Goal: Task Accomplishment & Management: Use online tool/utility

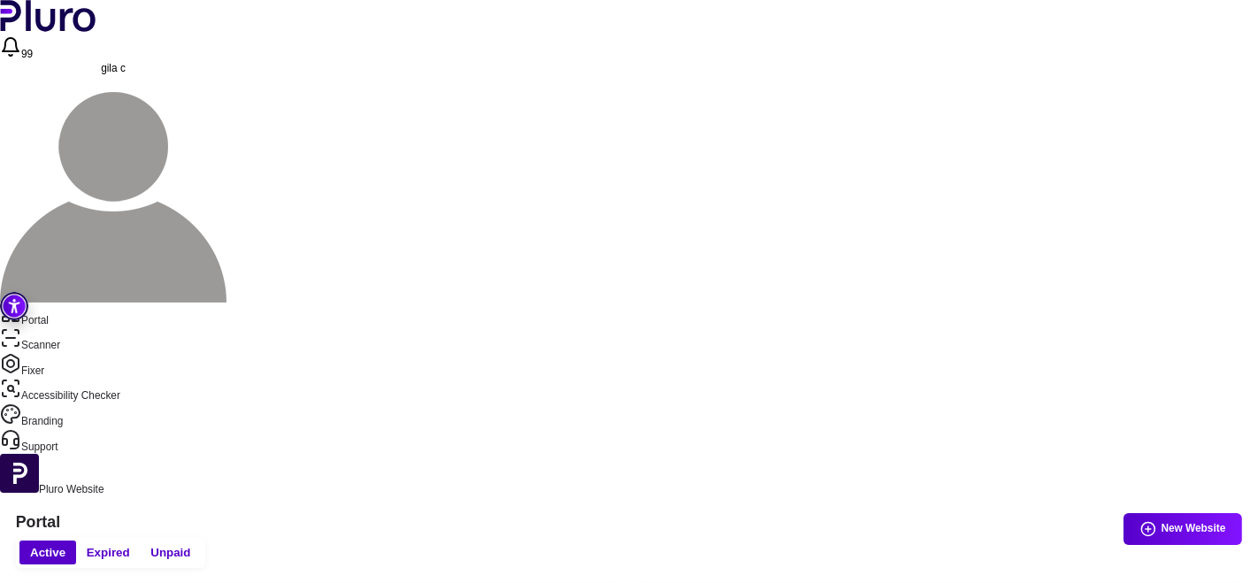
click at [78, 327] on link "Scanner" at bounding box center [629, 340] width 1258 height 26
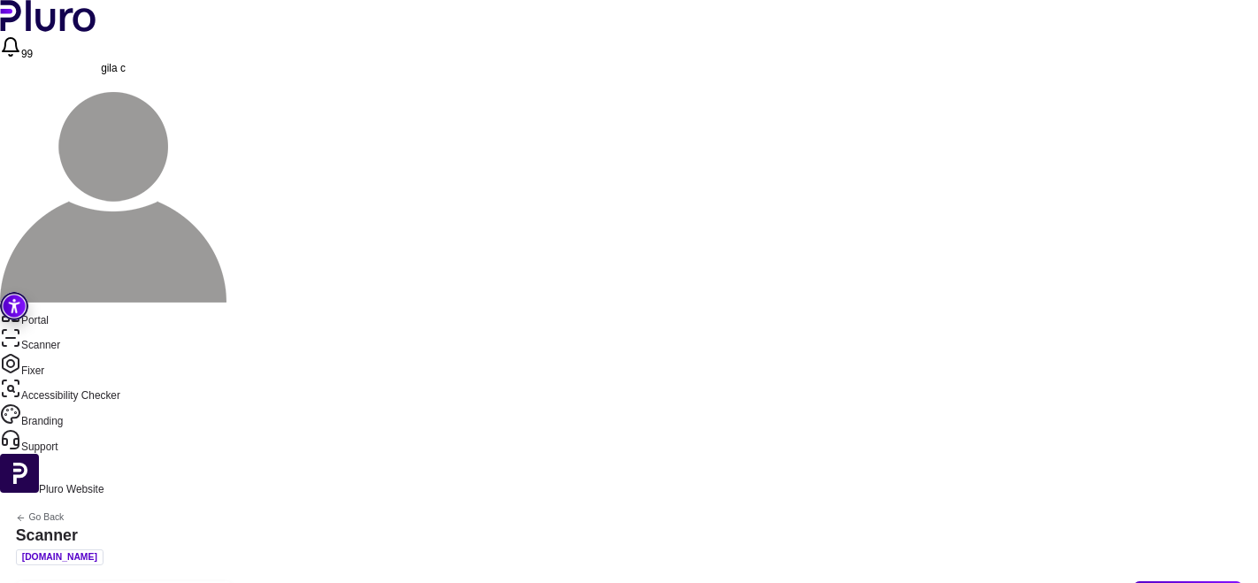
scroll to position [98, 0]
click at [1152, 339] on button "Reports" at bounding box center [1136, 340] width 96 height 32
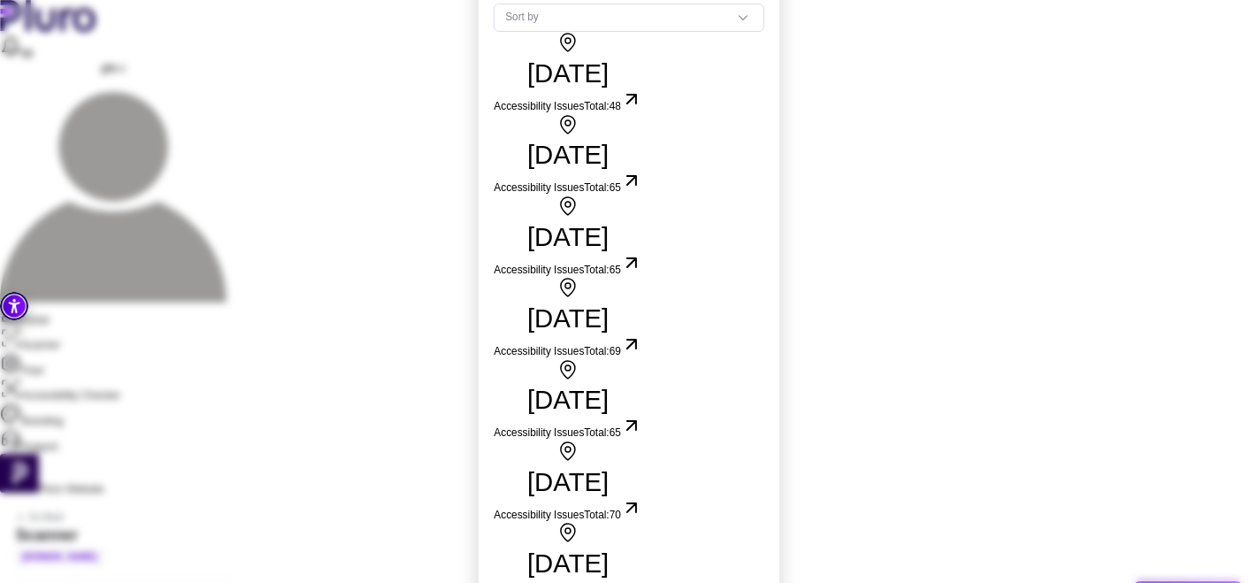
click at [636, 103] on icon "Open report, date: 24.09.2025, total errors: 48" at bounding box center [631, 99] width 9 height 9
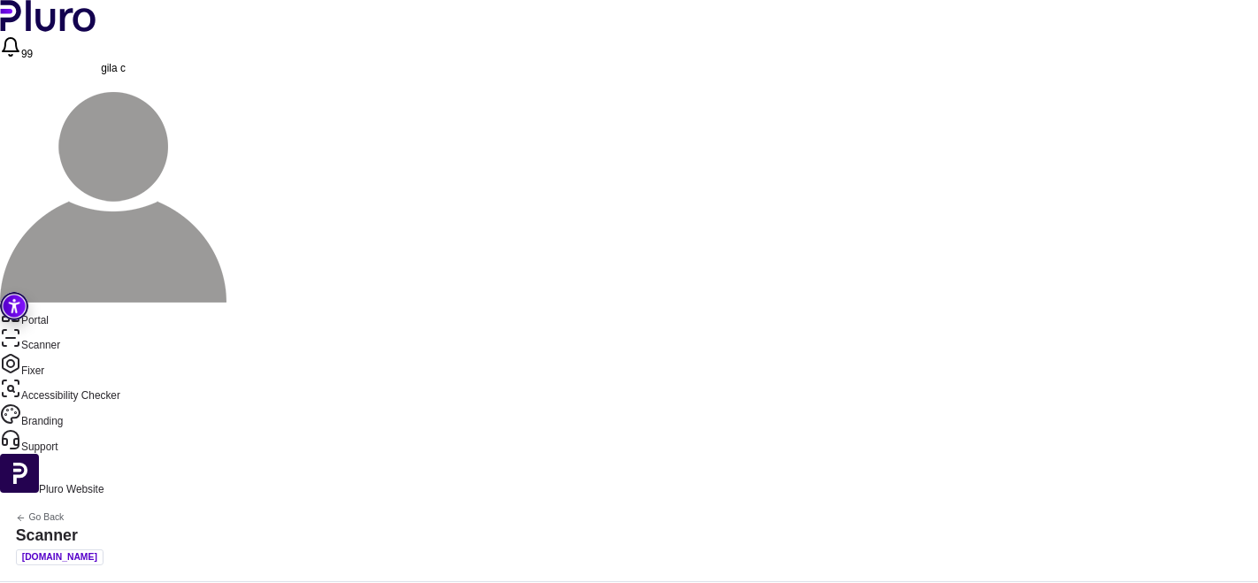
click at [68, 327] on link "Scanner" at bounding box center [629, 340] width 1258 height 26
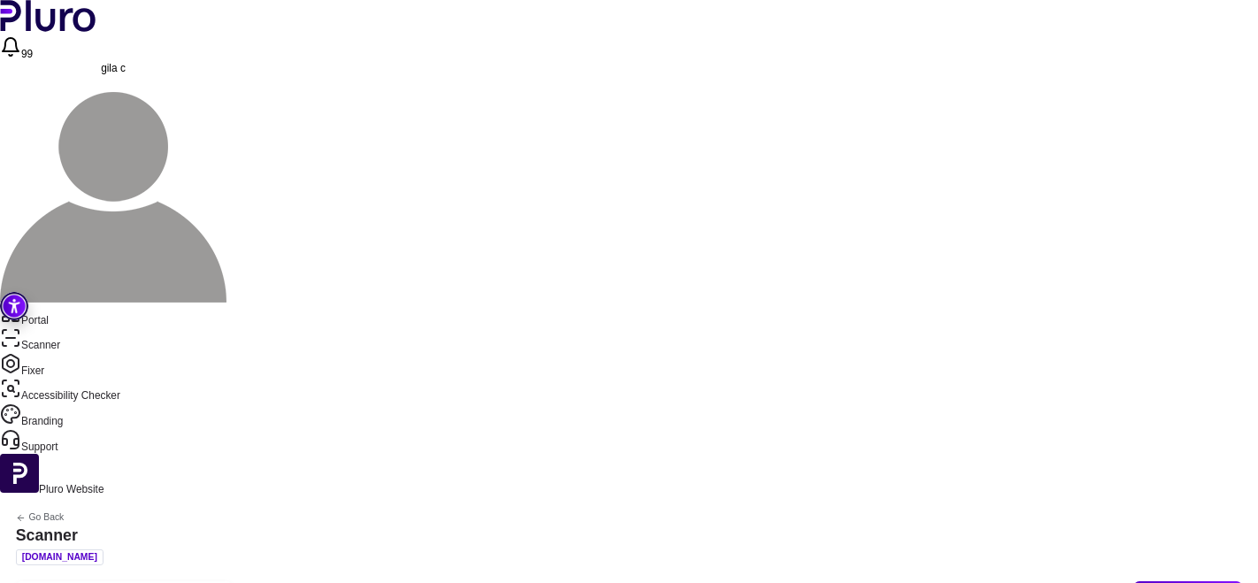
click at [1135, 394] on button "Reports" at bounding box center [1136, 396] width 96 height 32
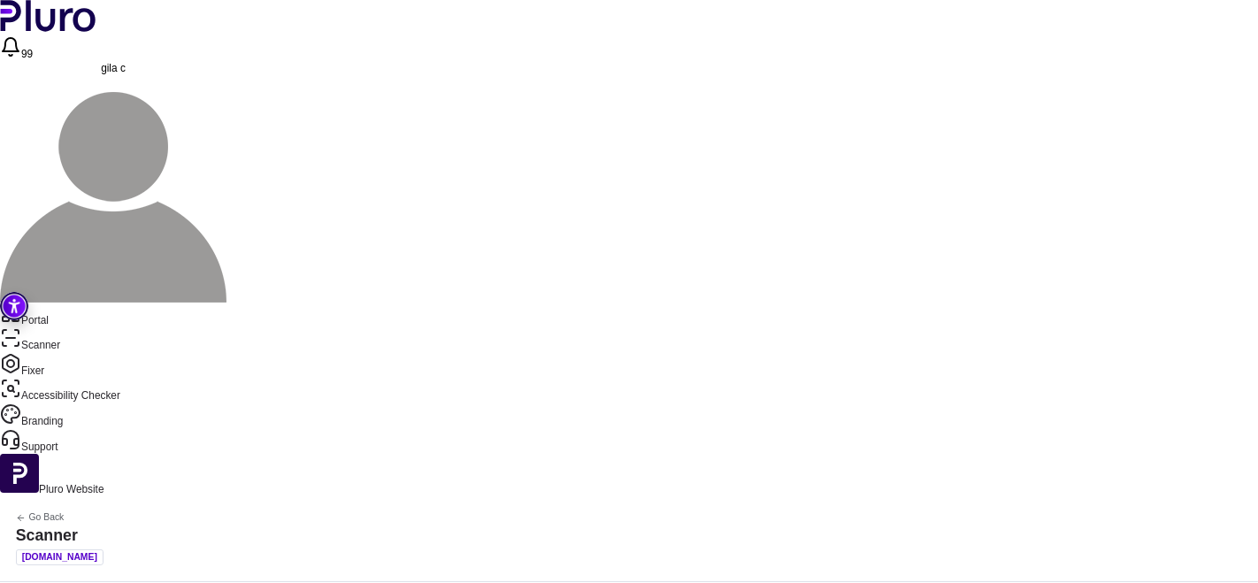
click at [57, 303] on nav "Portal Scanner Fixer Accessibility Checker Branding Support" at bounding box center [629, 378] width 1258 height 151
click at [57, 327] on link "Scanner" at bounding box center [629, 340] width 1258 height 26
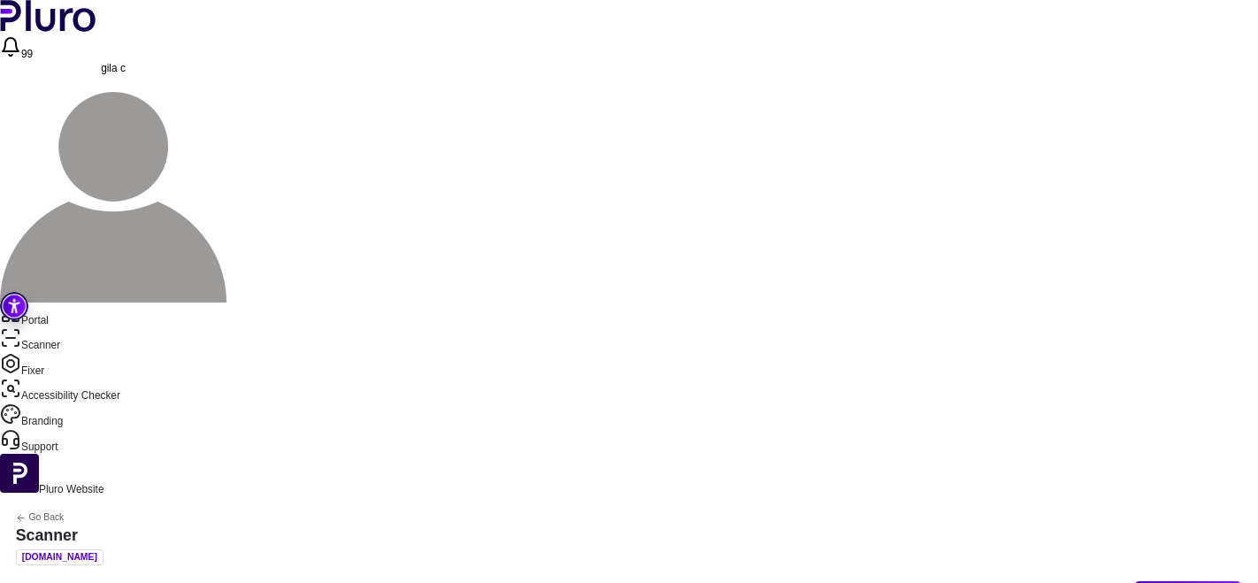
scroll to position [98, 0]
click at [1134, 379] on button "Reports" at bounding box center [1136, 381] width 96 height 32
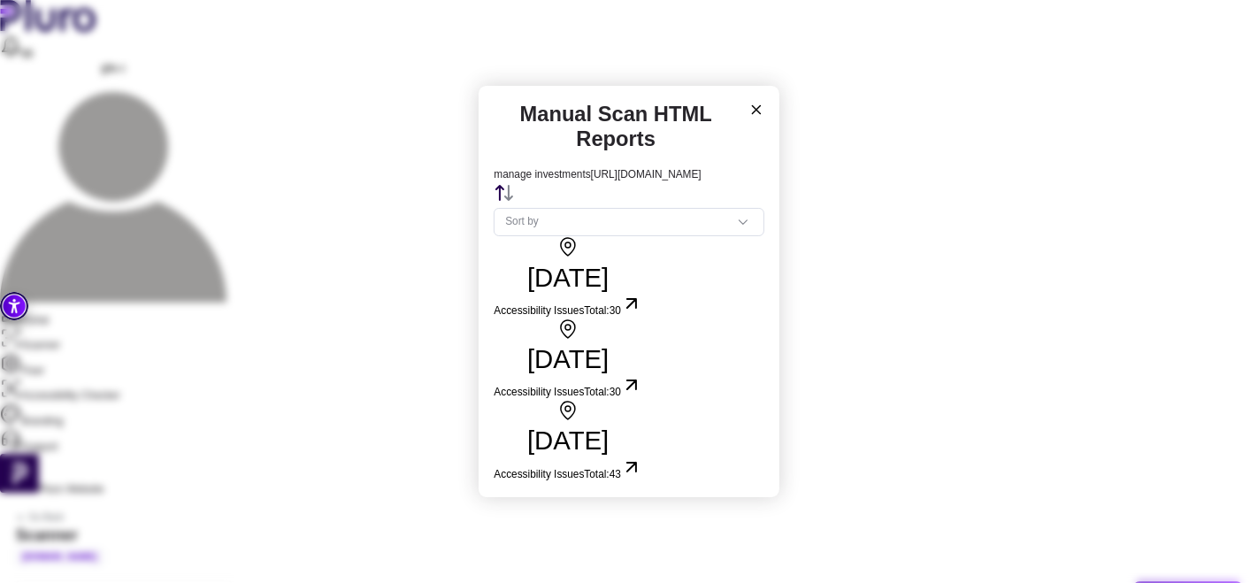
click at [621, 310] on span "30" at bounding box center [614, 310] width 11 height 12
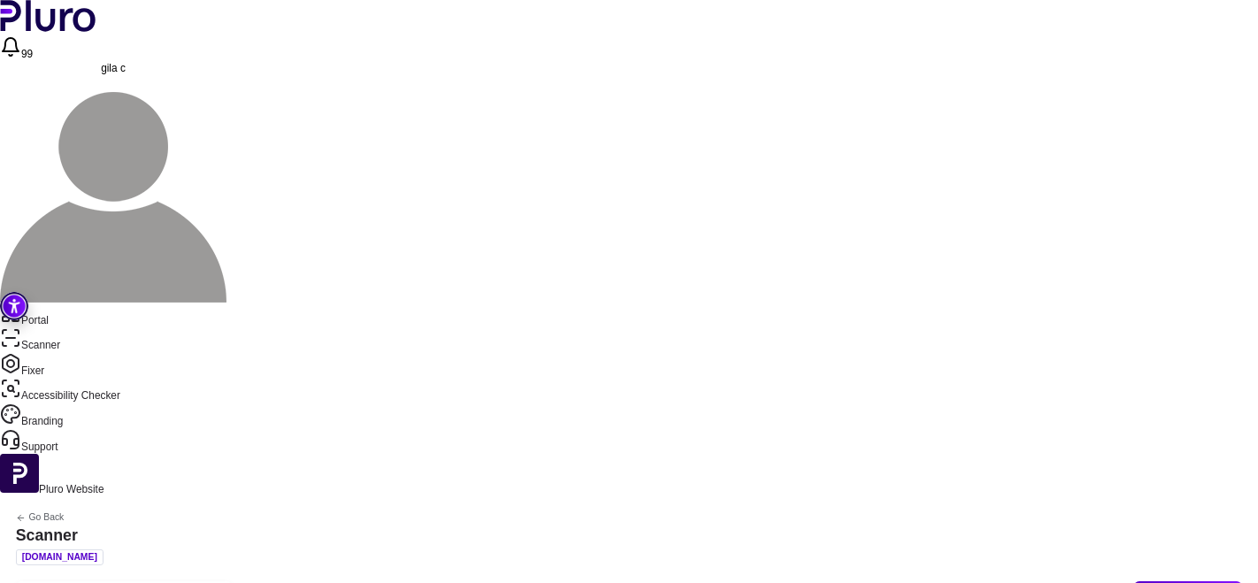
scroll to position [174, 0]
click at [1151, 395] on button "Scan" at bounding box center [1136, 401] width 96 height 32
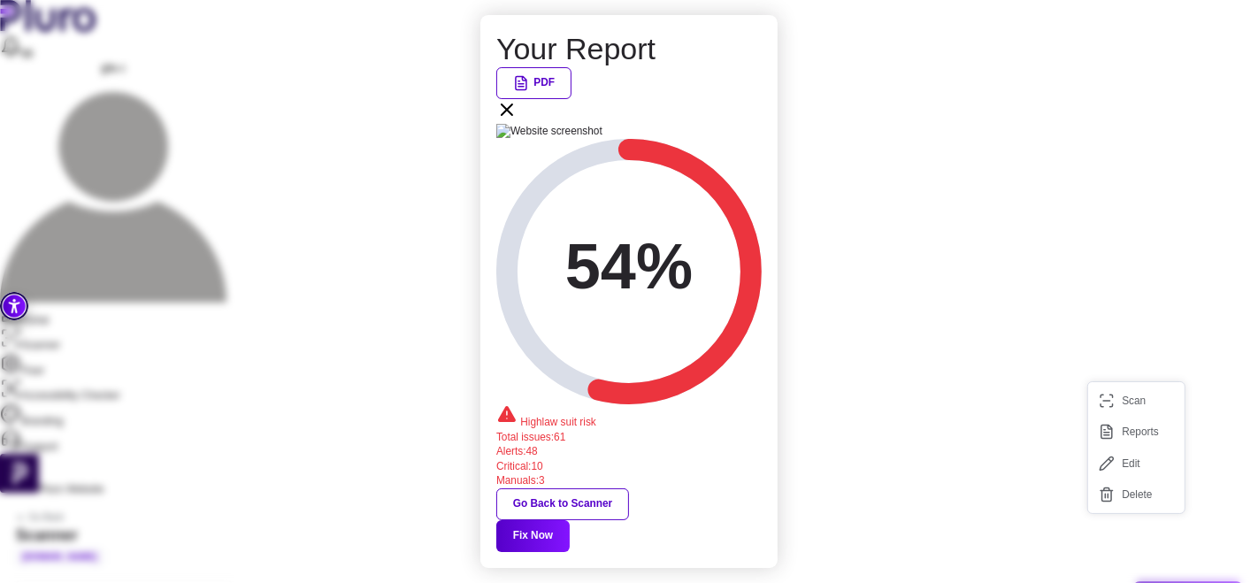
click at [517, 120] on icon at bounding box center [506, 109] width 21 height 21
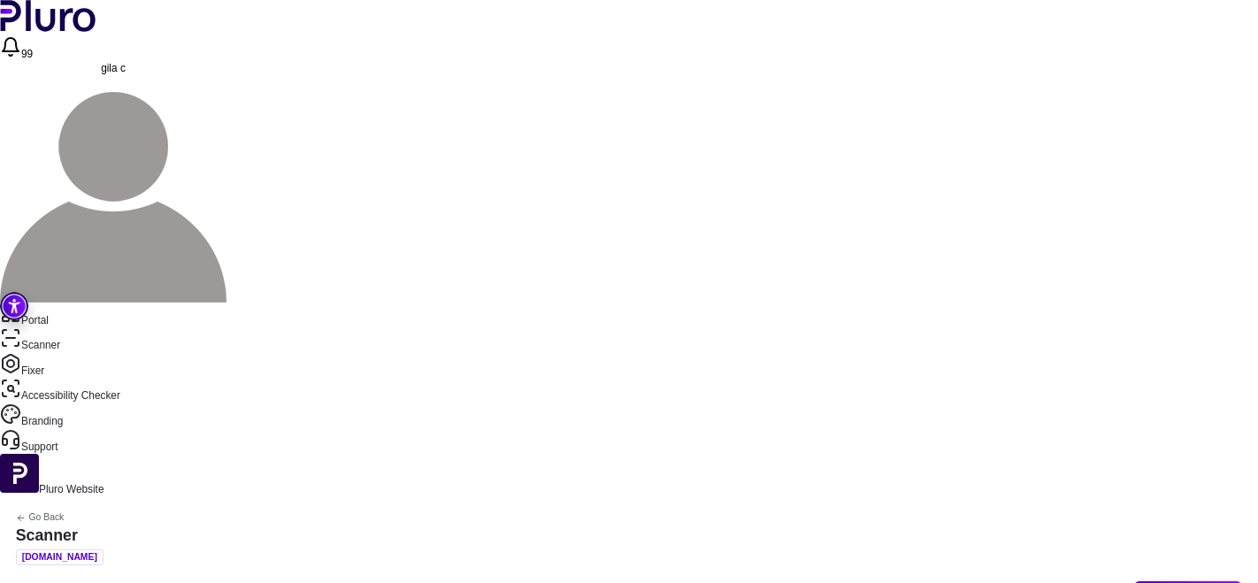
click at [1151, 361] on button "Scan" at bounding box center [1136, 357] width 96 height 32
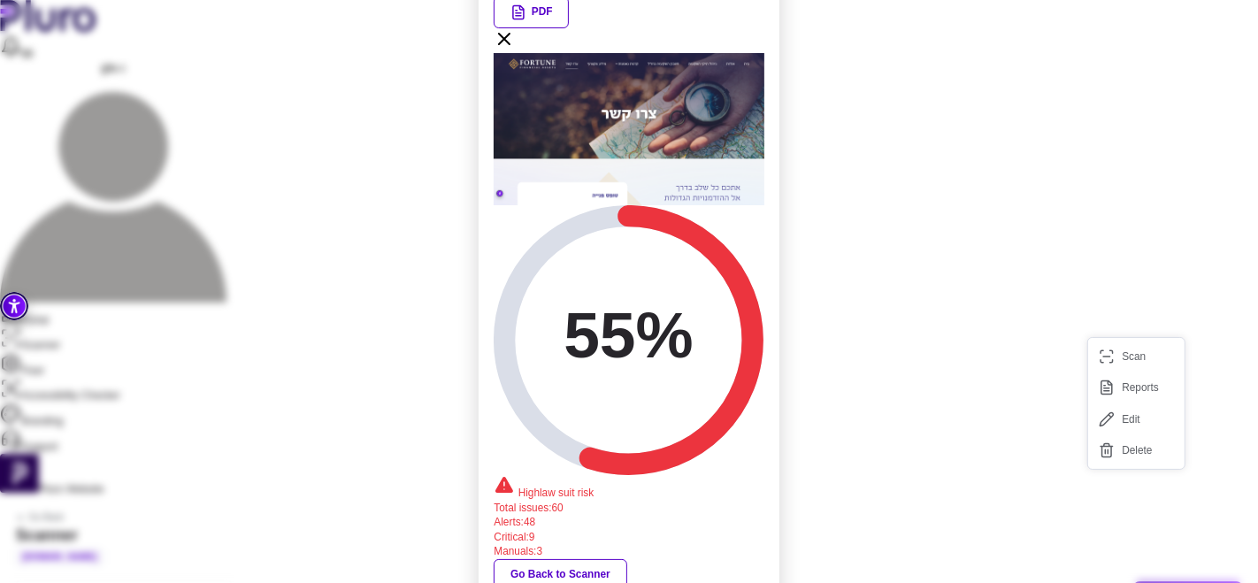
click at [515, 50] on icon at bounding box center [504, 38] width 21 height 21
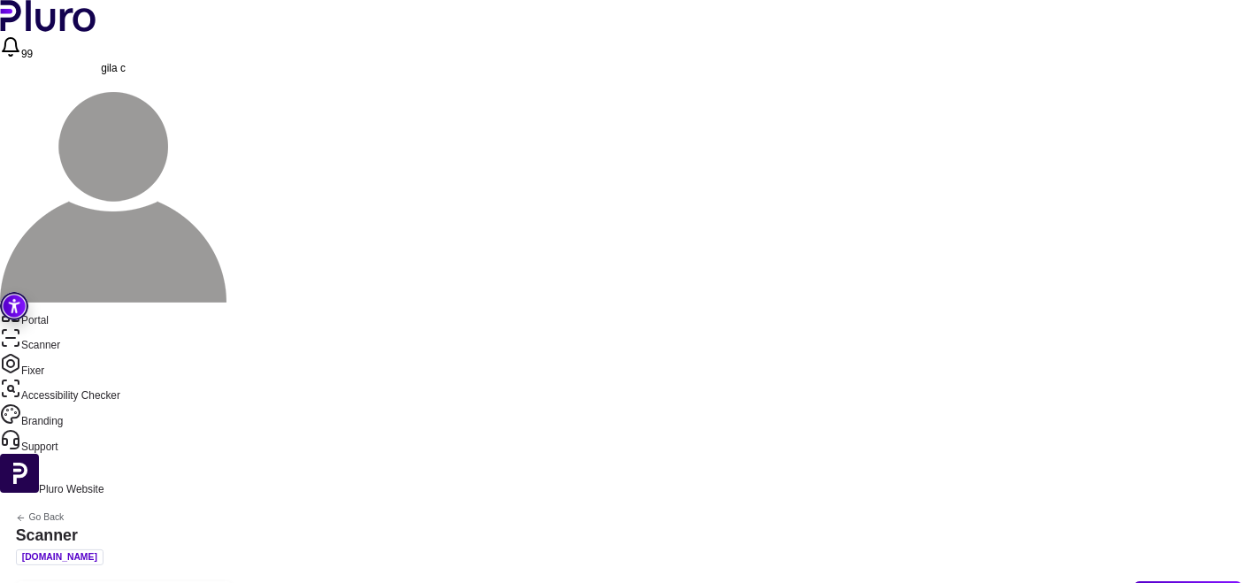
scroll to position [0, 0]
click at [78, 303] on link "Portal" at bounding box center [629, 316] width 1258 height 26
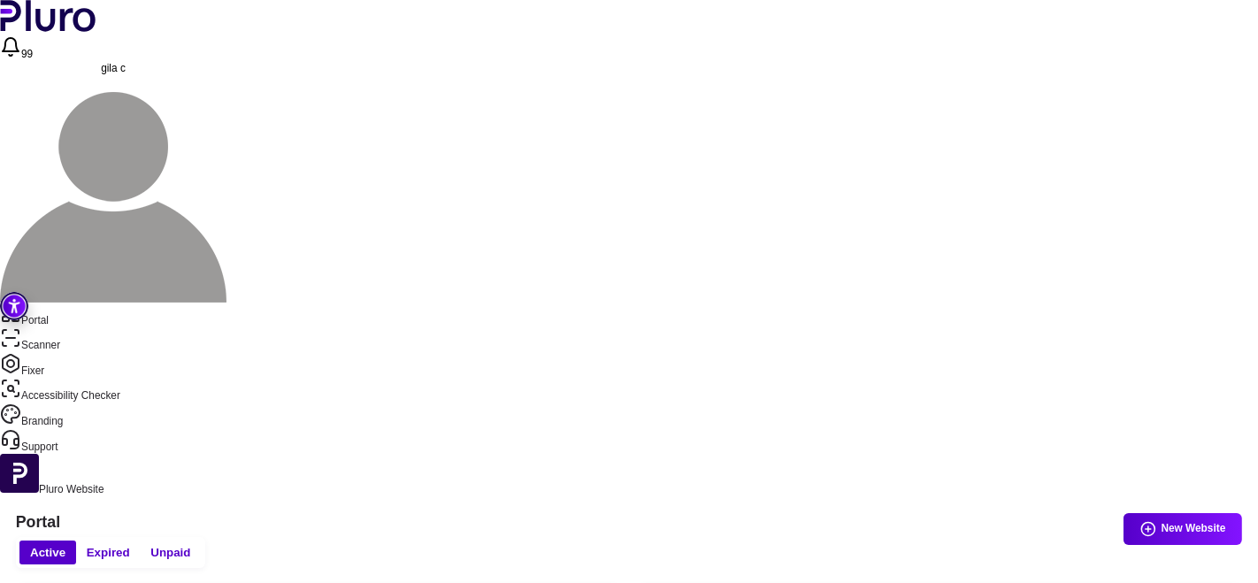
click at [86, 327] on link "Scanner" at bounding box center [629, 340] width 1258 height 26
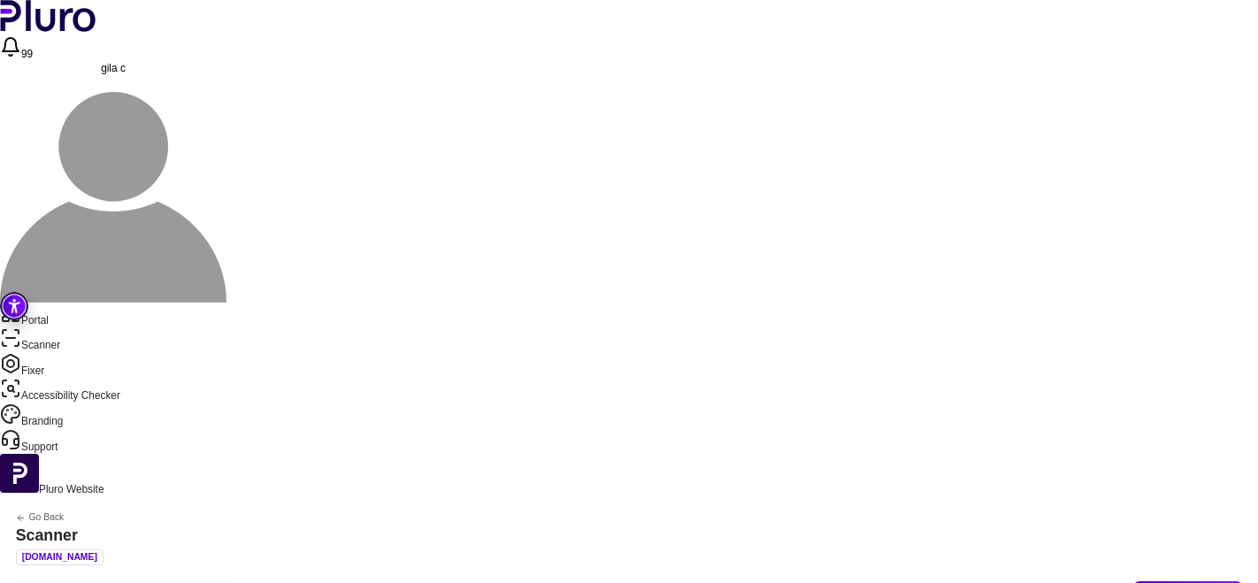
scroll to position [174, 0]
click at [1146, 305] on button "Scan" at bounding box center [1136, 314] width 96 height 32
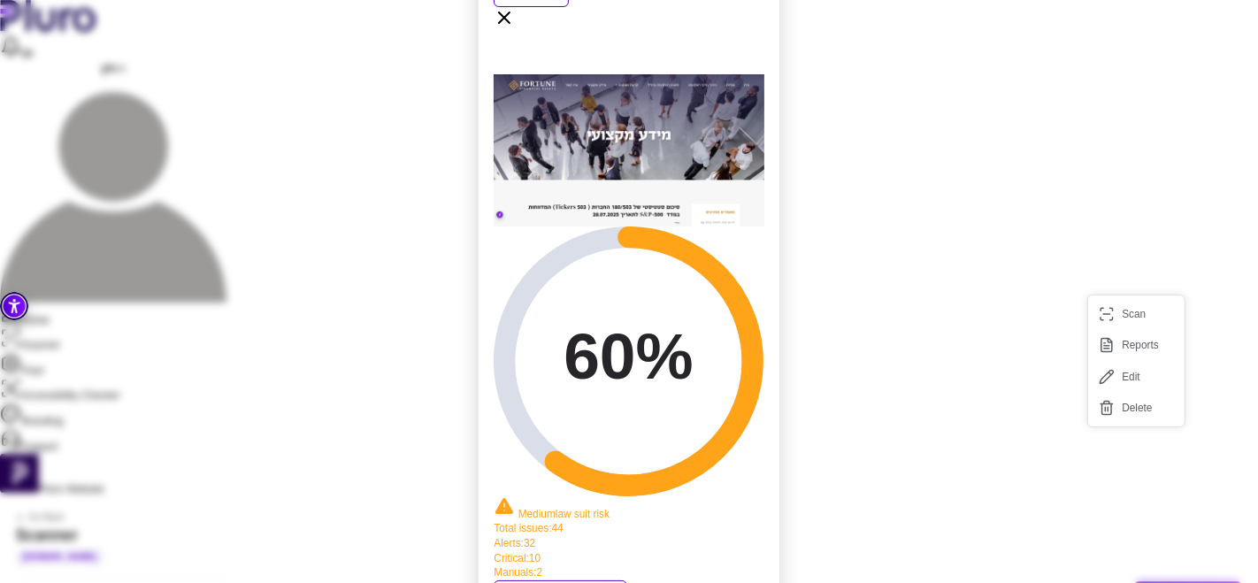
click at [1006, 331] on div "Your Report PDF 60% Medium law suit risk Total issues : 44 Alerts : 32 Critical…" at bounding box center [629, 291] width 1258 height 583
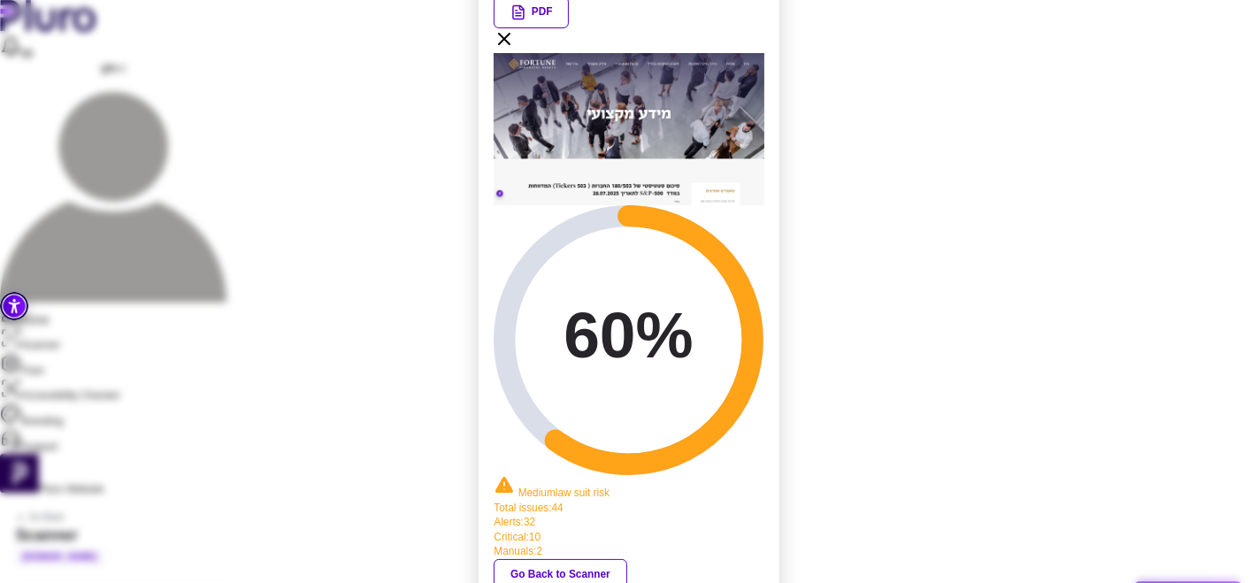
click at [515, 50] on icon at bounding box center [504, 38] width 21 height 21
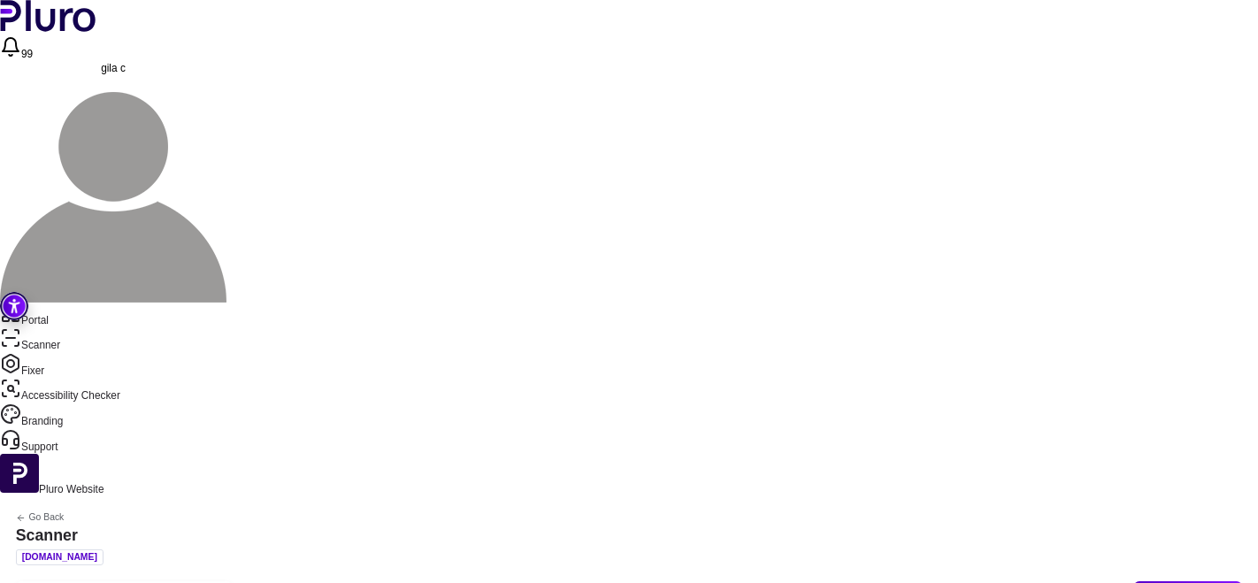
click at [1138, 364] on button "Scan" at bounding box center [1136, 357] width 96 height 32
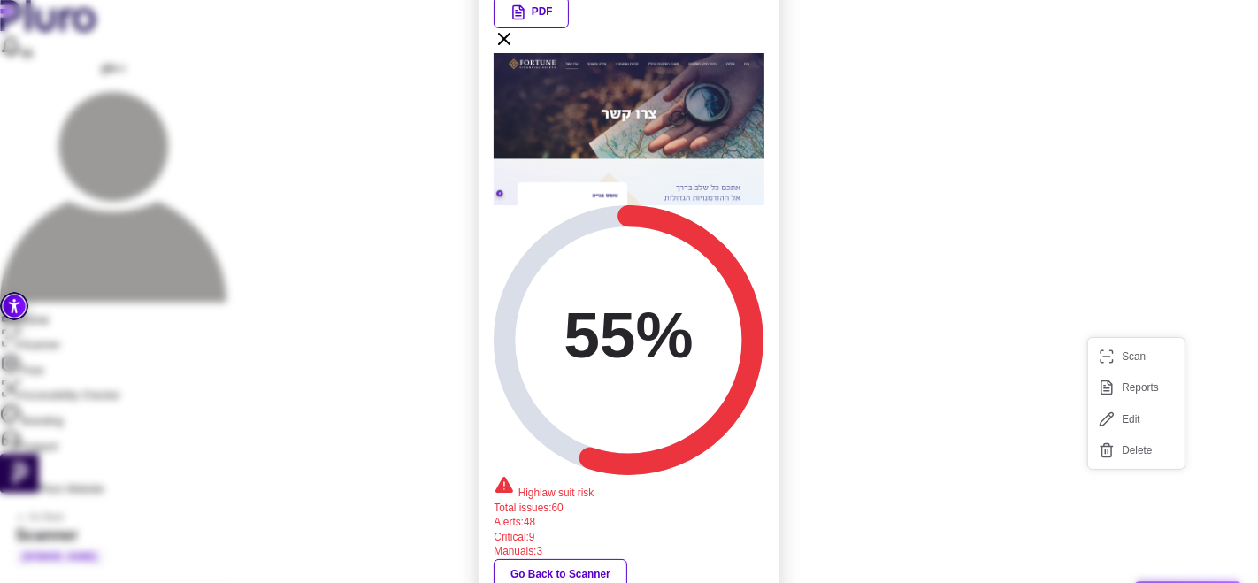
click at [515, 50] on icon at bounding box center [504, 38] width 21 height 21
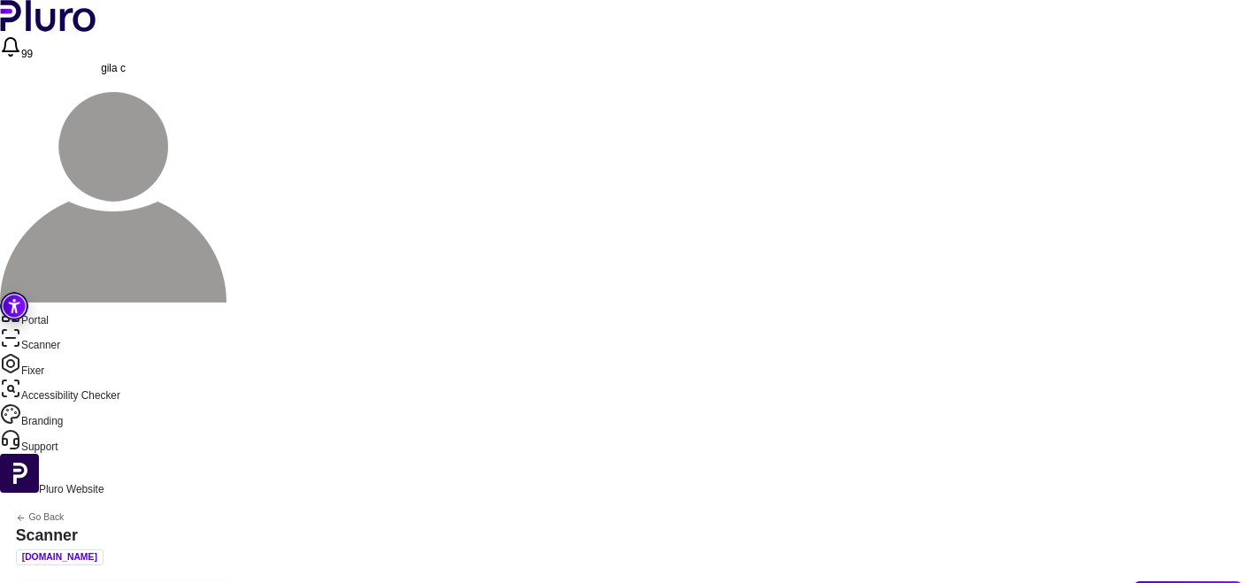
click at [1137, 441] on button "Scan" at bounding box center [1136, 442] width 96 height 32
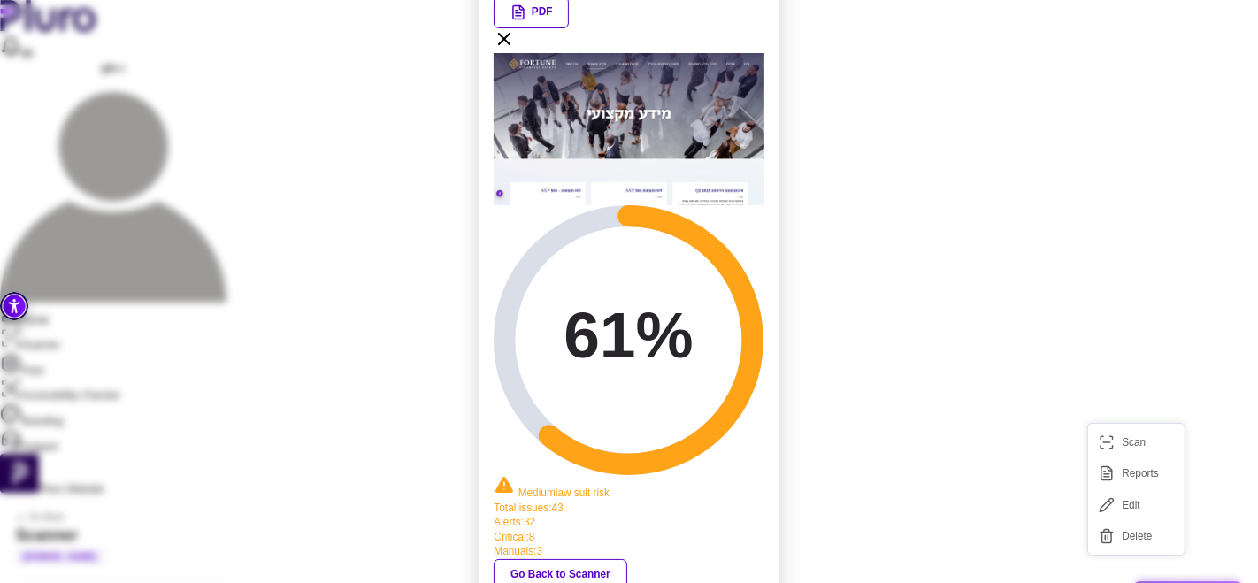
click at [515, 50] on icon at bounding box center [504, 38] width 21 height 21
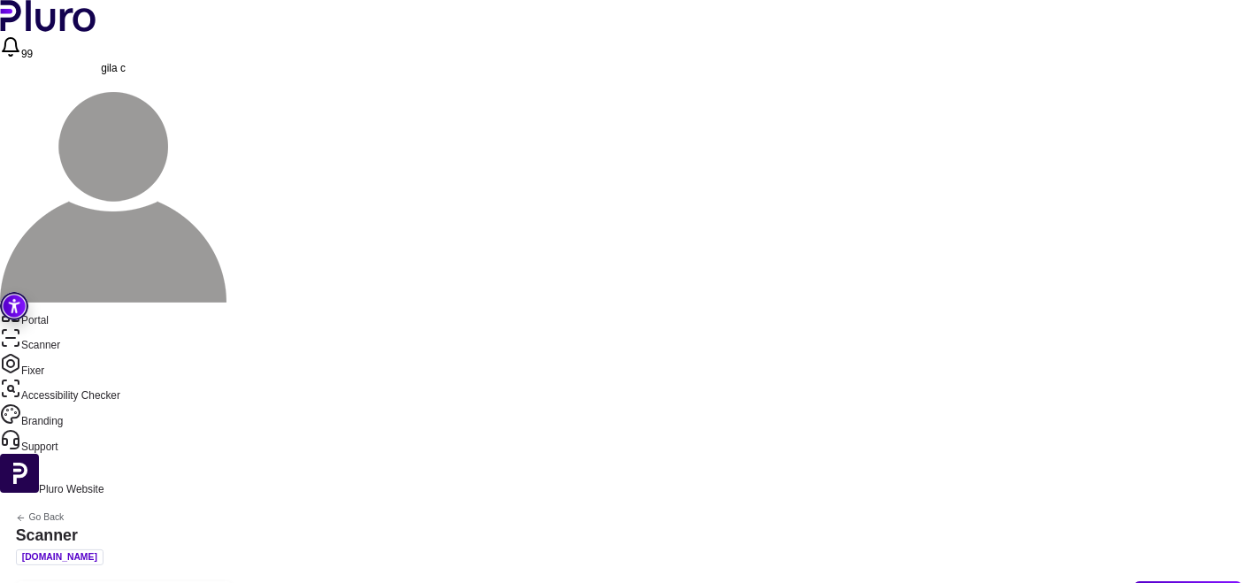
click at [1140, 390] on button "Scan" at bounding box center [1136, 398] width 96 height 32
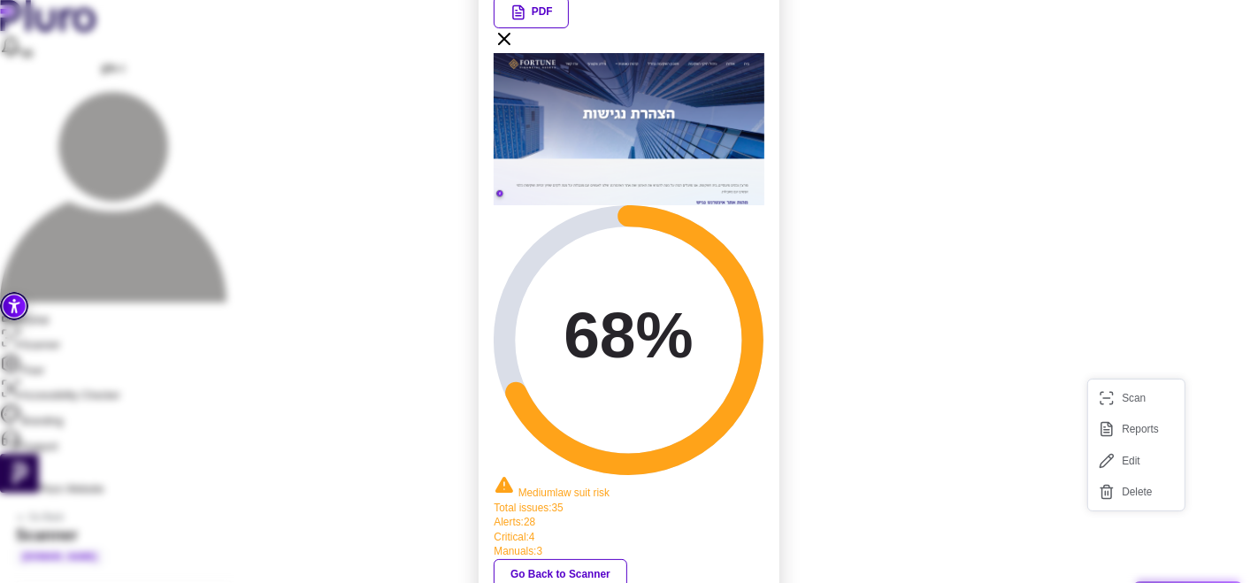
click at [510, 44] on icon at bounding box center [504, 39] width 11 height 11
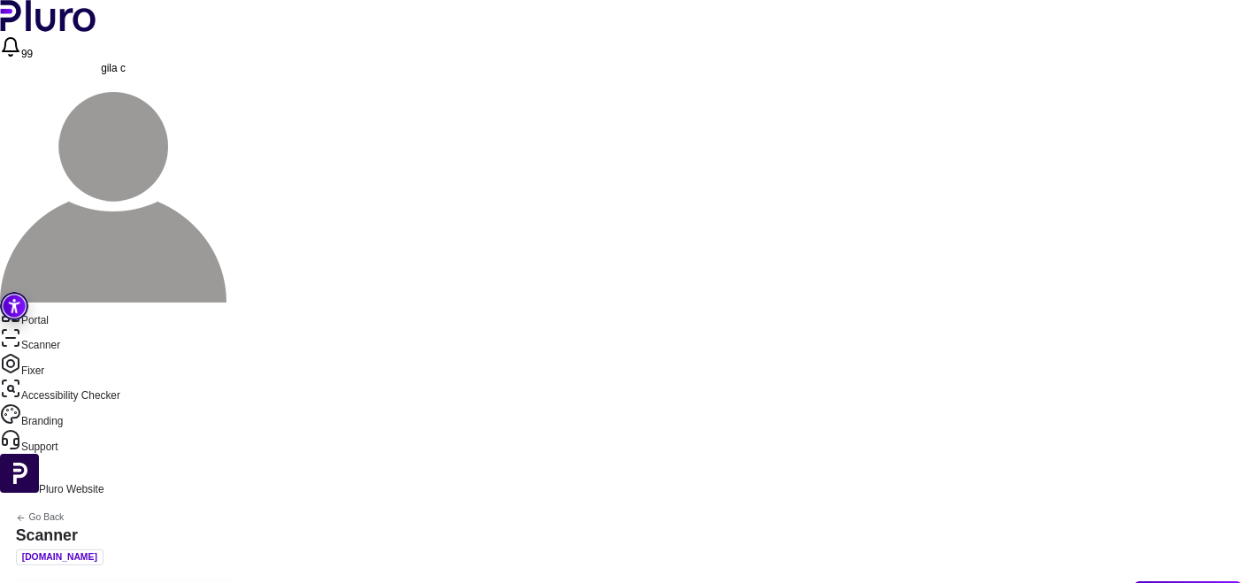
click at [1136, 357] on button "Scan" at bounding box center [1136, 358] width 96 height 32
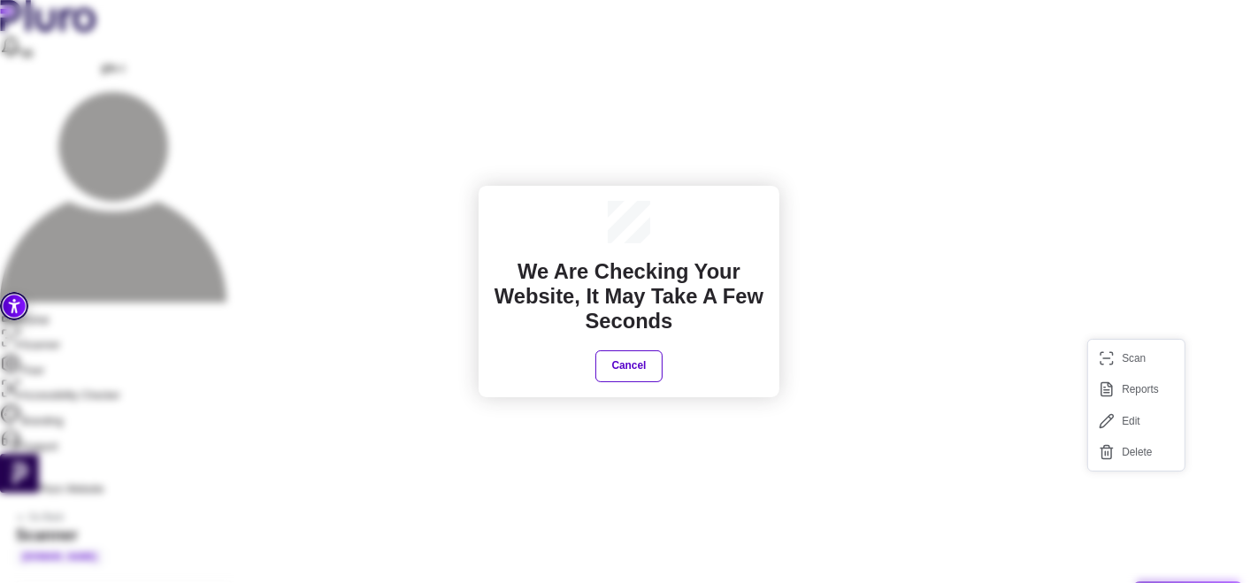
click at [649, 280] on h2 "We are checking your website, It may take a few seconds" at bounding box center [629, 296] width 270 height 75
click at [678, 252] on div "We are checking your website, It may take a few seconds Cancel" at bounding box center [629, 291] width 270 height 180
click at [667, 266] on h2 "We are checking your website, It may take a few seconds" at bounding box center [629, 296] width 270 height 75
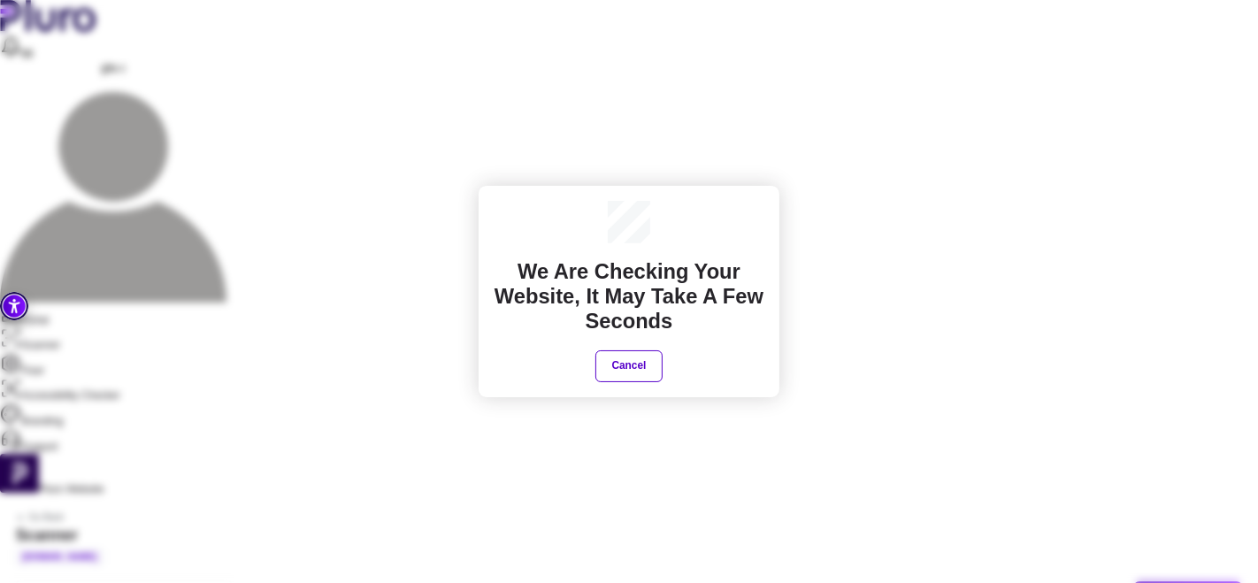
click at [738, 220] on div "We are checking your website, It may take a few seconds Cancel" at bounding box center [629, 291] width 270 height 180
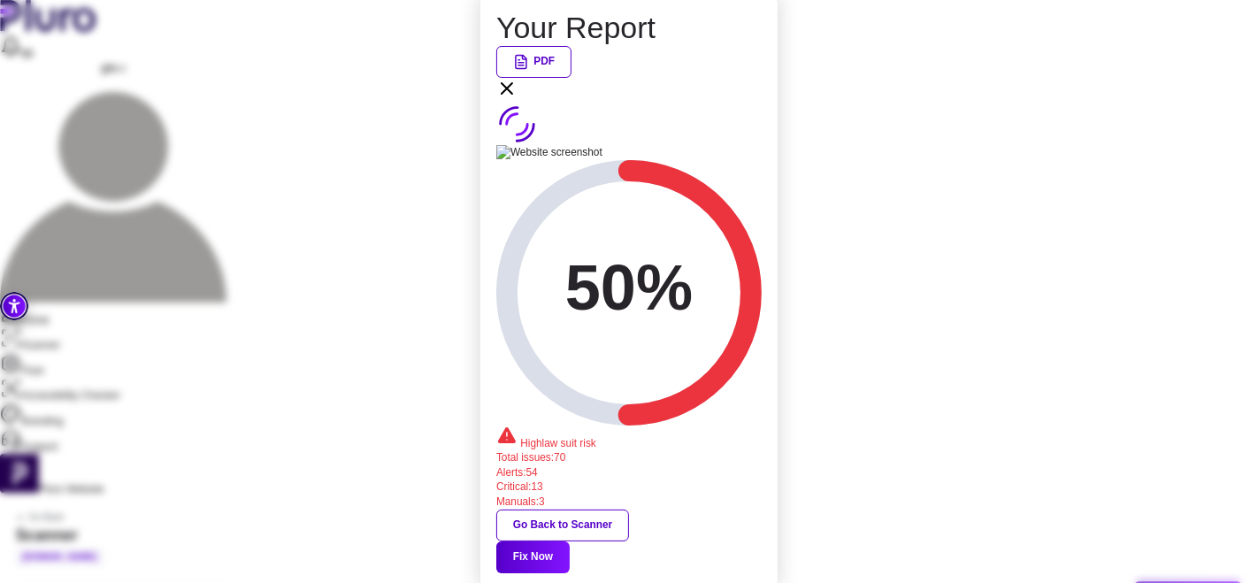
click at [517, 99] on icon at bounding box center [506, 88] width 21 height 21
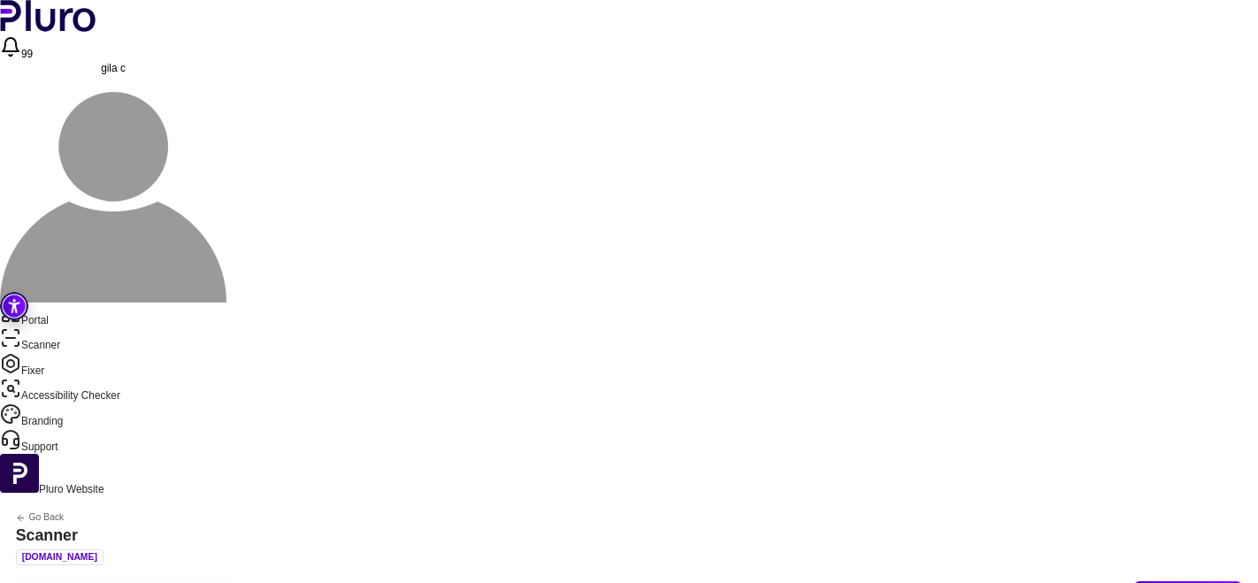
click at [1119, 316] on button "Scan" at bounding box center [1136, 317] width 96 height 32
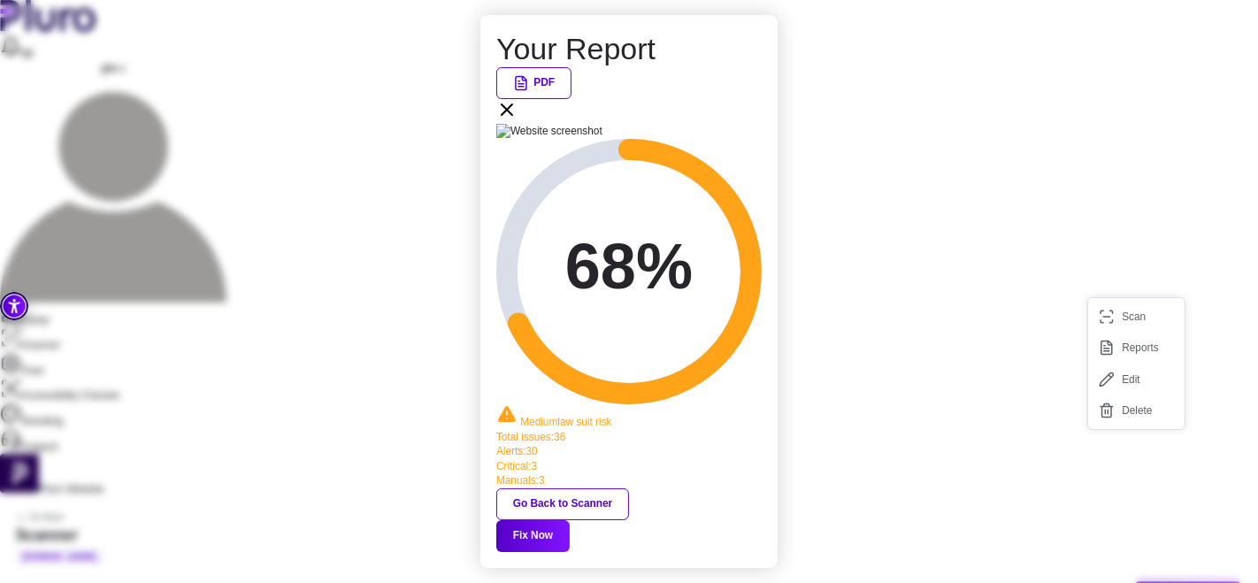
click at [517, 120] on icon at bounding box center [506, 109] width 21 height 21
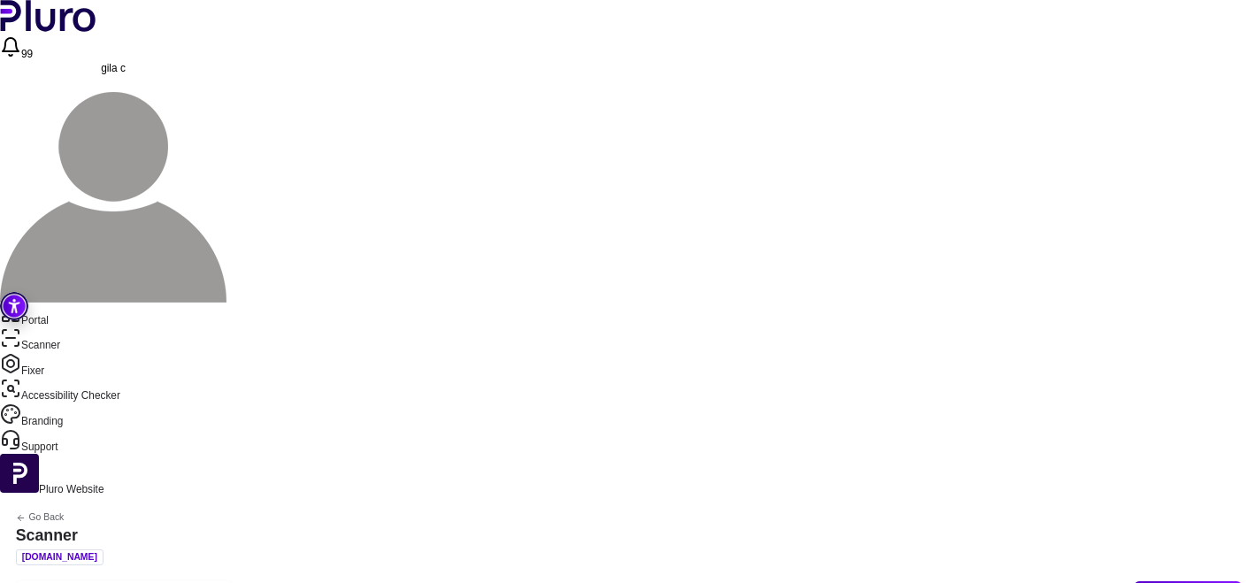
scroll to position [0, 0]
click at [21, 303] on icon "Sidebar menu" at bounding box center [10, 313] width 21 height 21
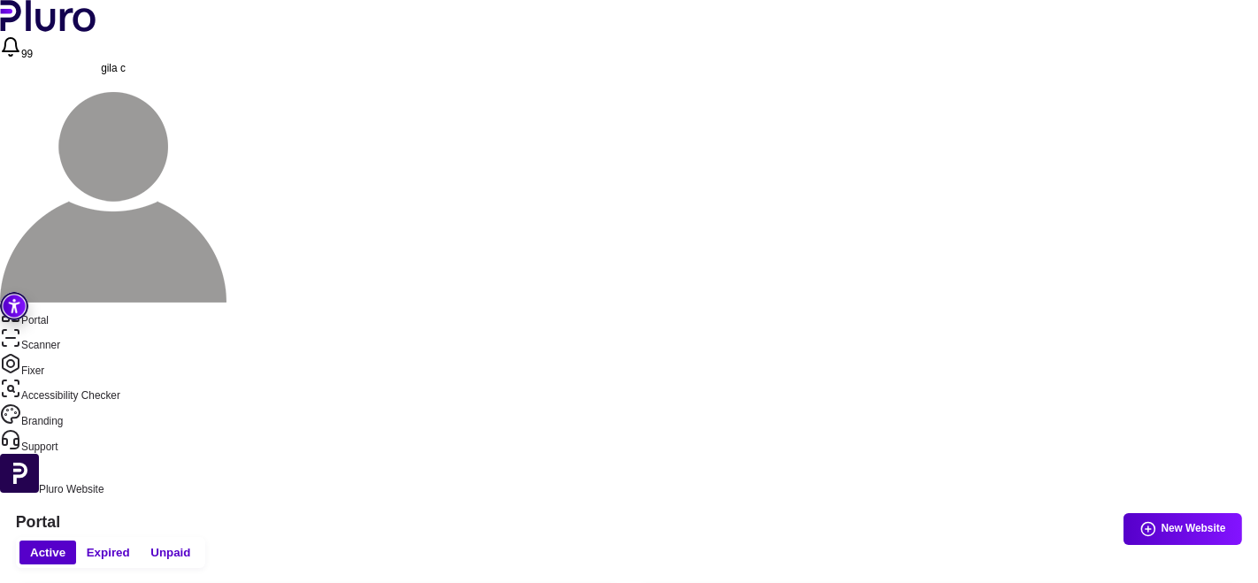
click at [532, 513] on h1 "Portal" at bounding box center [629, 522] width 1226 height 19
drag, startPoint x: 563, startPoint y: 85, endPoint x: 575, endPoint y: 87, distance: 11.6
click at [564, 513] on h1 "Portal" at bounding box center [629, 522] width 1226 height 19
drag, startPoint x: 799, startPoint y: 86, endPoint x: 829, endPoint y: 91, distance: 30.5
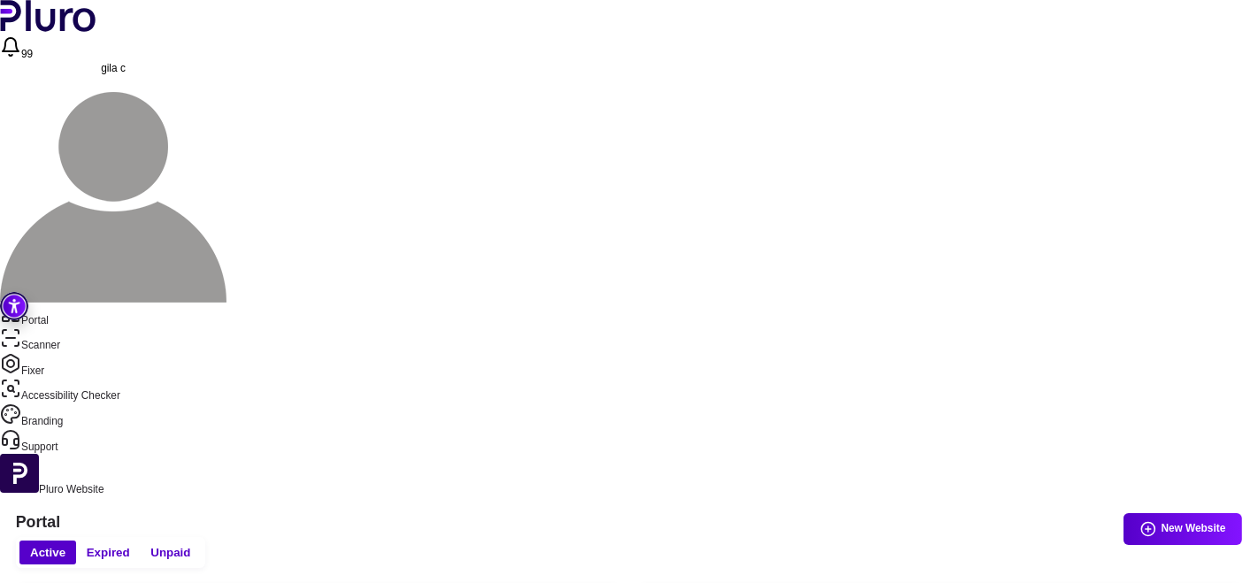
click at [801, 513] on h1 "Portal" at bounding box center [629, 522] width 1226 height 19
drag, startPoint x: 849, startPoint y: 92, endPoint x: 892, endPoint y: 107, distance: 45.0
click at [981, 537] on div "Active Expired Unpaid New Website" at bounding box center [629, 553] width 1226 height 32
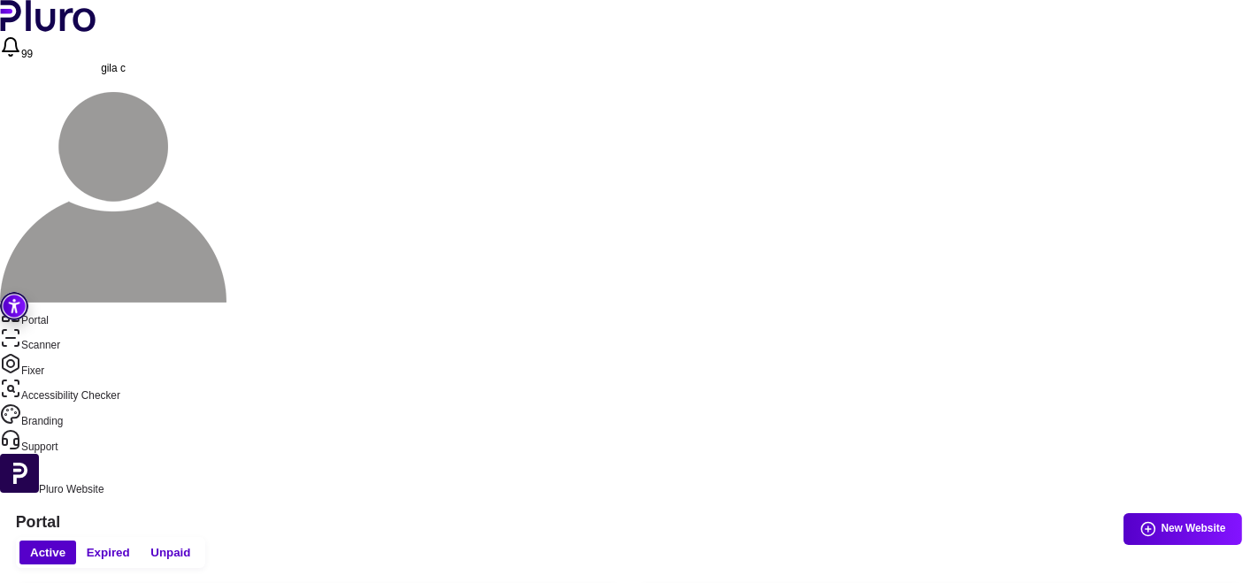
click at [618, 537] on div "Active Expired Unpaid New Website" at bounding box center [629, 553] width 1226 height 32
click at [886, 537] on div "Active Expired Unpaid New Website" at bounding box center [629, 553] width 1226 height 32
click at [670, 513] on h1 "Portal" at bounding box center [629, 522] width 1226 height 19
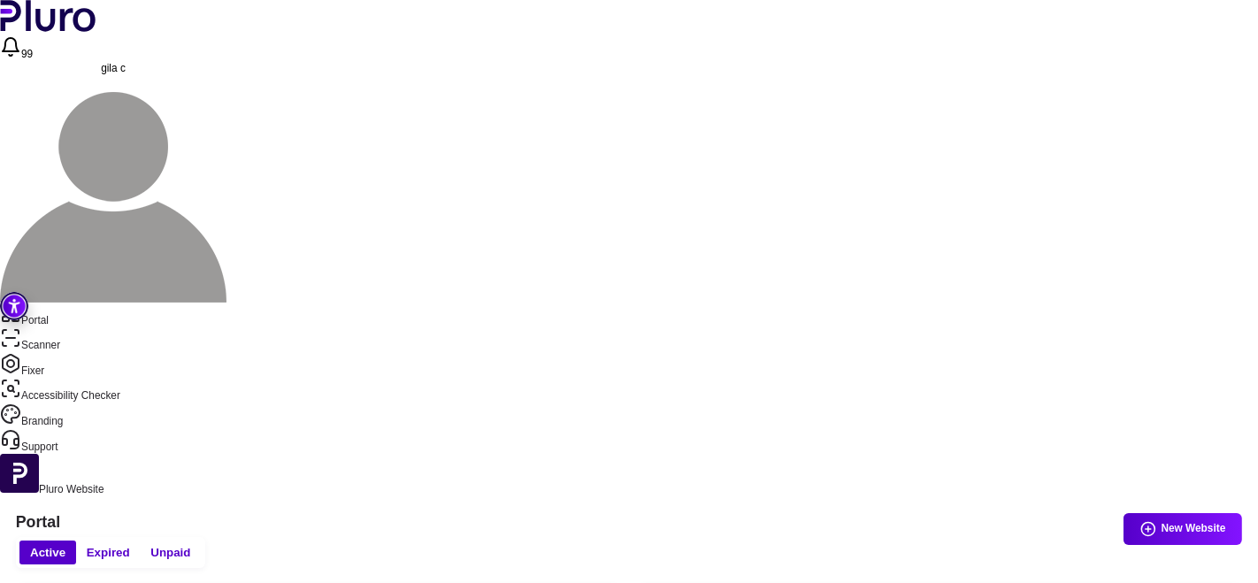
click at [634, 513] on h1 "Portal" at bounding box center [629, 522] width 1226 height 19
click at [755, 513] on h1 "Portal" at bounding box center [629, 522] width 1226 height 19
drag, startPoint x: 776, startPoint y: 87, endPoint x: 806, endPoint y: 84, distance: 30.2
click at [778, 513] on h1 "Portal" at bounding box center [629, 522] width 1226 height 19
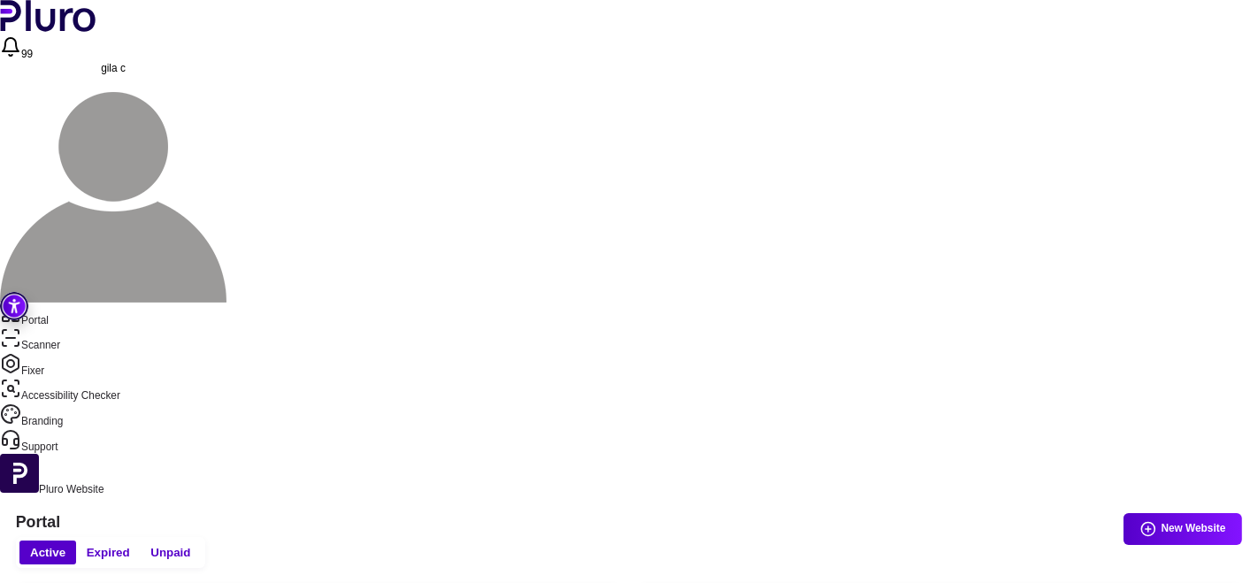
click at [822, 513] on h1 "Portal" at bounding box center [629, 522] width 1226 height 19
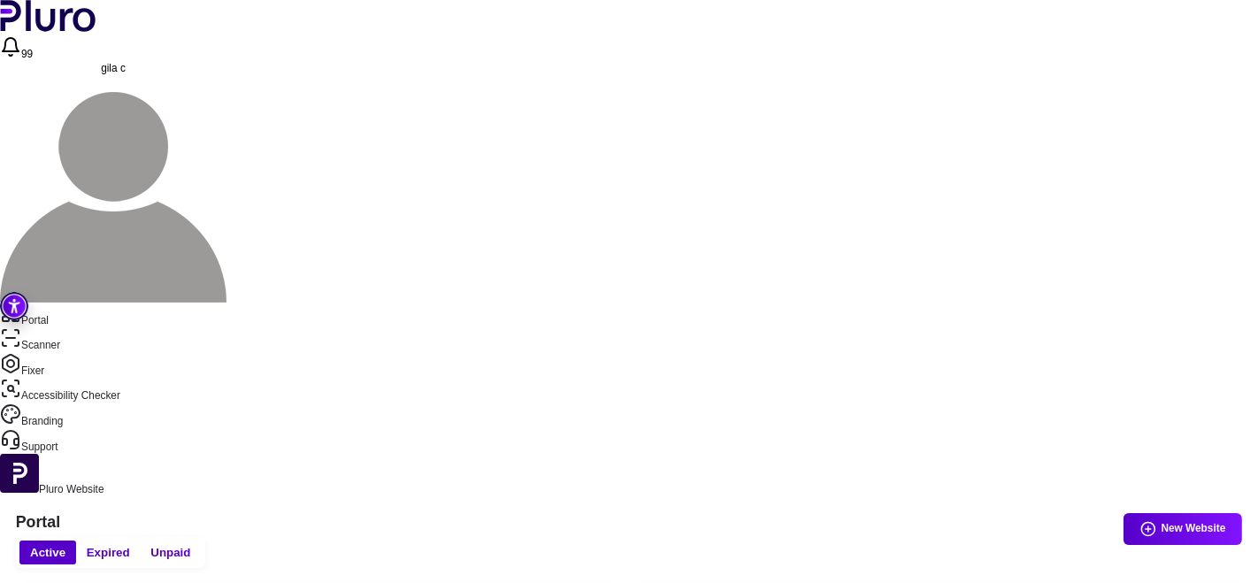
click at [599, 537] on div "Active Expired Unpaid New Website" at bounding box center [629, 553] width 1226 height 32
click at [832, 513] on h1 "Portal" at bounding box center [629, 522] width 1226 height 19
drag, startPoint x: 856, startPoint y: 88, endPoint x: 985, endPoint y: 86, distance: 128.3
